Goal: Information Seeking & Learning: Learn about a topic

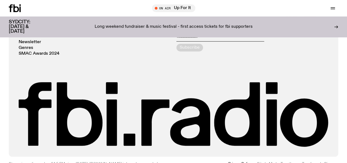
scroll to position [1130, 0]
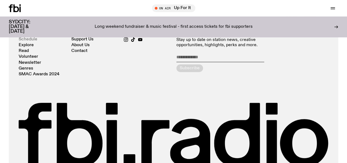
click at [22, 41] on link "Schedule" at bounding box center [28, 39] width 19 height 4
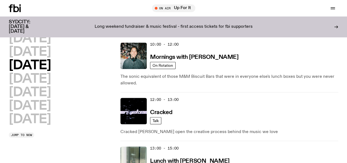
scroll to position [193, 0]
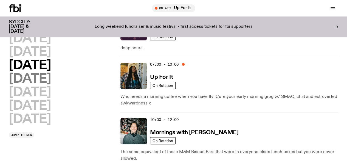
click at [51, 85] on h2 "[DATE]" at bounding box center [30, 79] width 42 height 12
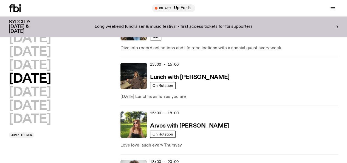
scroll to position [234, 0]
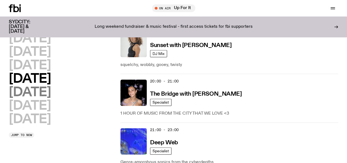
click at [37, 86] on h2 "[DATE]" at bounding box center [30, 92] width 42 height 12
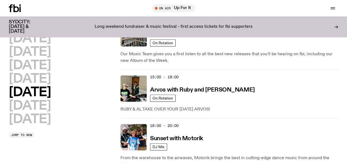
scroll to position [279, 0]
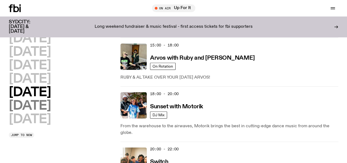
click at [36, 100] on h2 "[DATE]" at bounding box center [30, 106] width 42 height 12
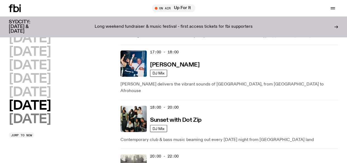
click at [48, 113] on h2 "[DATE]" at bounding box center [30, 119] width 42 height 12
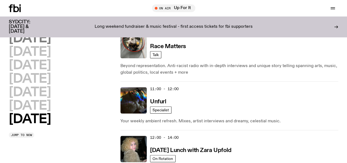
click at [51, 45] on h2 "[DATE]" at bounding box center [30, 38] width 42 height 12
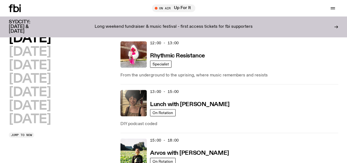
scroll to position [154, 0]
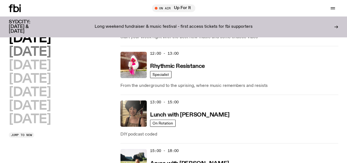
click at [51, 58] on h2 "[DATE]" at bounding box center [30, 52] width 42 height 12
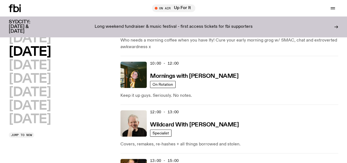
scroll to position [100, 0]
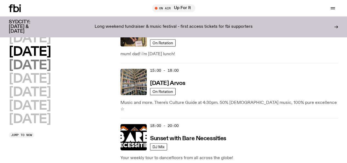
click at [48, 72] on h2 "[DATE]" at bounding box center [30, 65] width 42 height 12
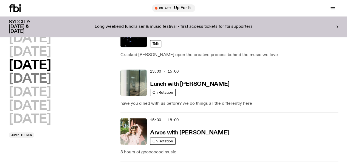
click at [44, 85] on h2 "[DATE]" at bounding box center [30, 79] width 42 height 12
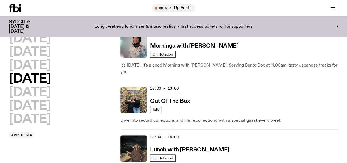
scroll to position [114, 0]
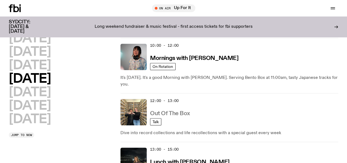
click at [169, 111] on h3 "Out Of The Box" at bounding box center [170, 114] width 40 height 6
